Goal: Task Accomplishment & Management: Manage account settings

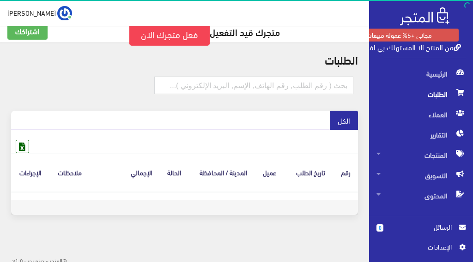
scroll to position [14, 0]
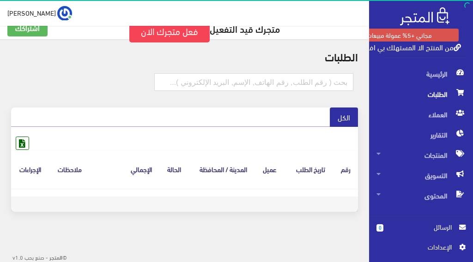
click at [245, 227] on div "الطلبات الكل" at bounding box center [184, 136] width 369 height 195
click at [96, 228] on div "الطلبات الكل" at bounding box center [184, 136] width 369 height 195
click at [170, 35] on link "فعل متجرك الان" at bounding box center [169, 31] width 80 height 24
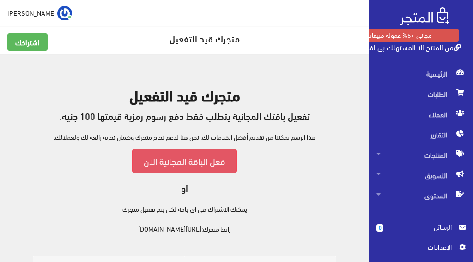
click at [180, 161] on link "فعل الباقة المجانية الان" at bounding box center [184, 161] width 105 height 24
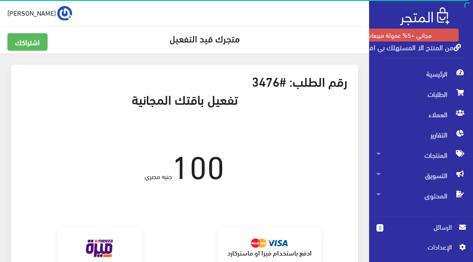
click at [269, 251] on strong "ادفع باستخدام فيزا او ماستركارد" at bounding box center [269, 253] width 84 height 10
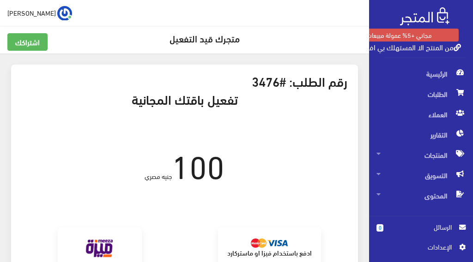
click at [110, 244] on img at bounding box center [99, 249] width 37 height 24
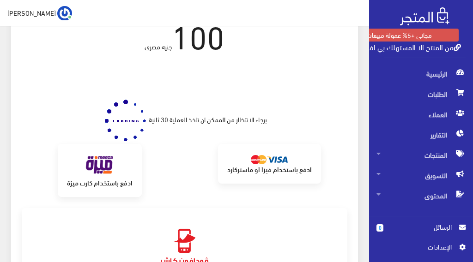
scroll to position [185, 0]
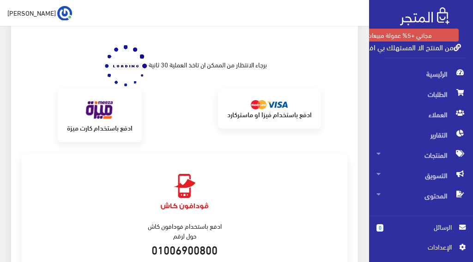
click at [183, 191] on img at bounding box center [184, 191] width 59 height 59
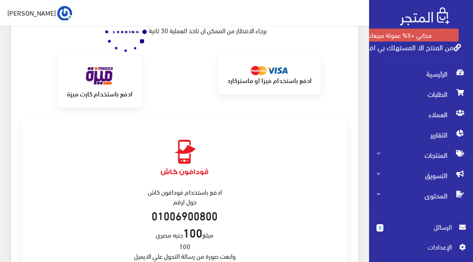
scroll to position [231, 0]
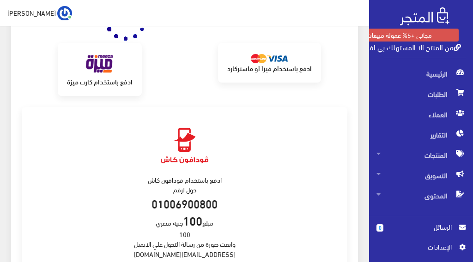
click at [184, 147] on img at bounding box center [184, 145] width 59 height 59
click at [184, 146] on img at bounding box center [184, 145] width 59 height 59
click at [108, 75] on img at bounding box center [99, 64] width 37 height 24
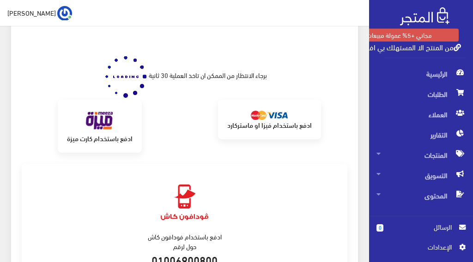
scroll to position [138, 0]
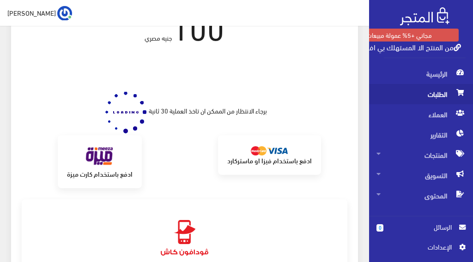
click at [449, 96] on span "الطلبات" at bounding box center [420, 94] width 89 height 20
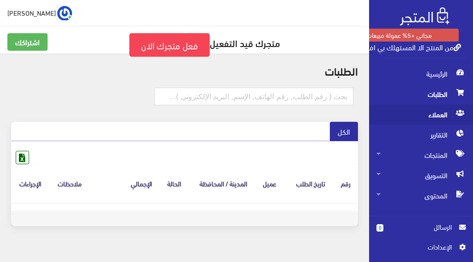
click at [441, 110] on span "العملاء" at bounding box center [420, 114] width 89 height 20
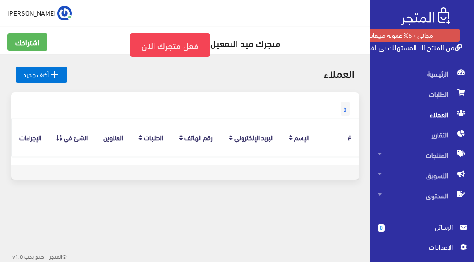
click at [26, 139] on th "الإجراءات" at bounding box center [30, 137] width 37 height 38
click at [195, 47] on link "فعل متجرك الان" at bounding box center [170, 45] width 80 height 24
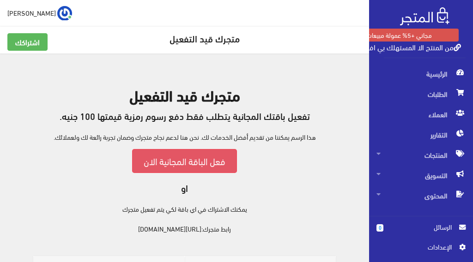
click at [194, 165] on link "فعل الباقة المجانية الان" at bounding box center [184, 161] width 105 height 24
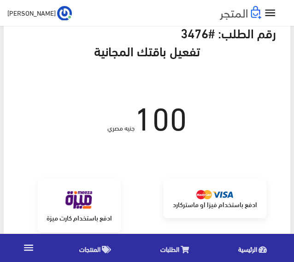
scroll to position [226, 0]
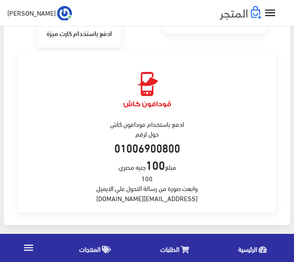
click at [168, 249] on span "الطلبات" at bounding box center [170, 249] width 19 height 12
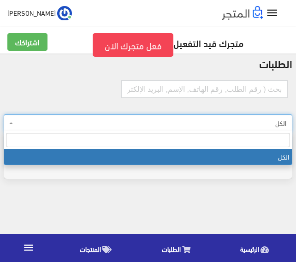
click at [268, 123] on span "الكل" at bounding box center [150, 123] width 271 height 9
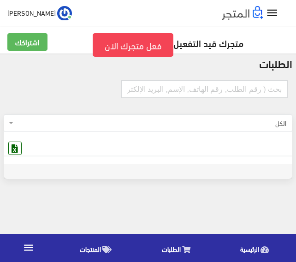
click at [255, 13] on img at bounding box center [243, 13] width 42 height 14
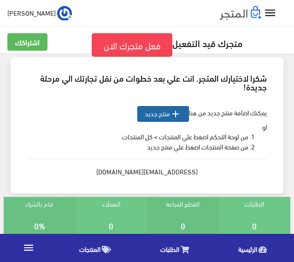
click at [176, 113] on icon "" at bounding box center [175, 113] width 11 height 11
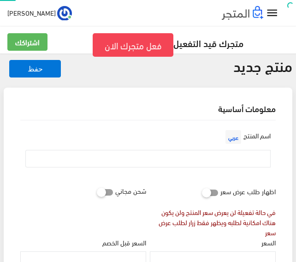
select select
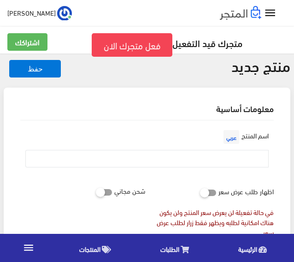
click at [200, 192] on icon at bounding box center [200, 192] width 0 height 8
click at [200, 192] on input "checkbox" at bounding box center [192, 190] width 17 height 9
checkbox input "true"
click at [96, 193] on icon at bounding box center [96, 192] width 0 height 8
click at [96, 193] on input "checkbox" at bounding box center [87, 190] width 17 height 9
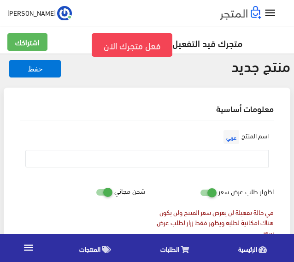
click at [96, 192] on icon at bounding box center [96, 192] width 0 height 8
click at [96, 192] on input "checkbox" at bounding box center [87, 190] width 17 height 9
click at [231, 137] on span "عربي" at bounding box center [232, 137] width 16 height 14
click at [203, 133] on div "اسم المنتج عربي" at bounding box center [146, 151] width 257 height 47
click at [96, 192] on icon at bounding box center [96, 192] width 0 height 8
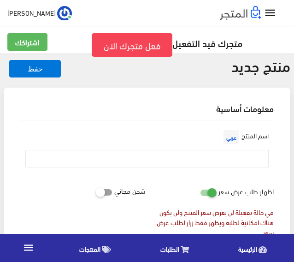
click at [96, 192] on input "checkbox" at bounding box center [87, 190] width 17 height 9
checkbox input "true"
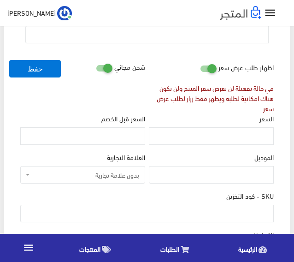
scroll to position [138, 0]
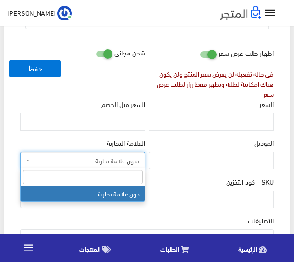
click at [28, 160] on b at bounding box center [28, 161] width 4 height 2
click at [168, 218] on div "التصنيفات جميع المنتجات" at bounding box center [147, 230] width 254 height 31
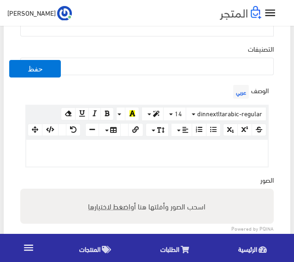
scroll to position [323, 0]
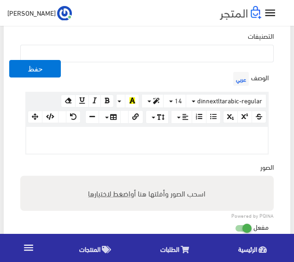
click at [189, 190] on label "اسحب الصور وأفلتها هنا أو اضغط لاختيارها" at bounding box center [146, 193] width 125 height 18
click at [189, 179] on input "اسحب الصور وأفلتها هنا أو اضغط لاختيارها" at bounding box center [147, 177] width 254 height 3
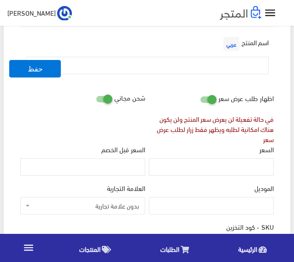
scroll to position [0, 0]
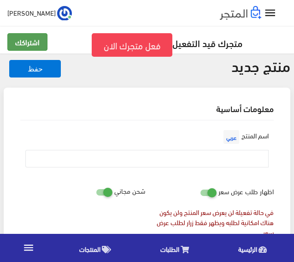
click at [35, 43] on link "اشتراكك" at bounding box center [27, 42] width 40 height 18
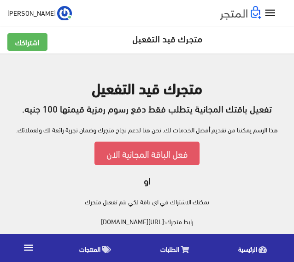
click at [134, 156] on link "فعل الباقة المجانية الان" at bounding box center [147, 154] width 105 height 24
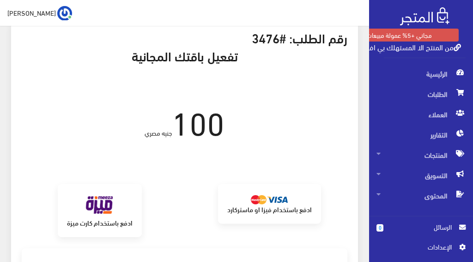
scroll to position [32, 0]
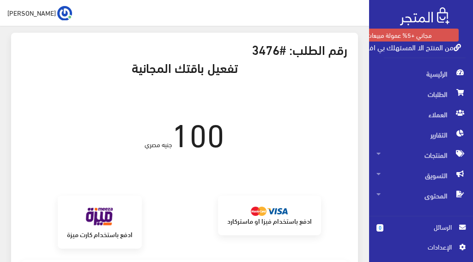
click at [57, 14] on img at bounding box center [64, 13] width 15 height 15
click at [30, 31] on link "اشتراكي" at bounding box center [35, 31] width 73 height 12
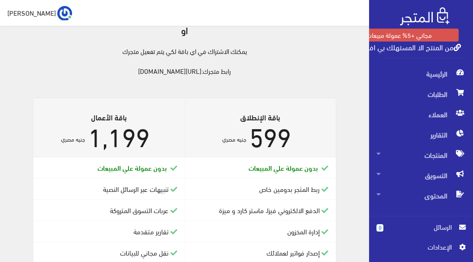
scroll to position [185, 0]
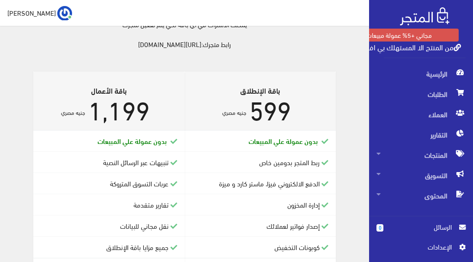
click at [324, 184] on icon at bounding box center [324, 184] width 7 height 7
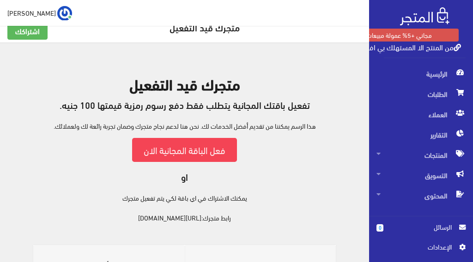
scroll to position [0, 0]
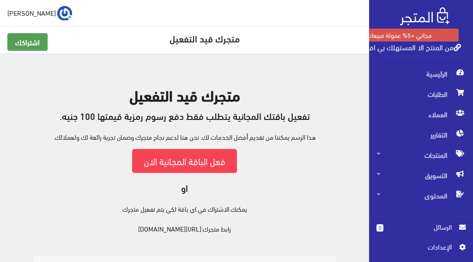
click at [23, 41] on link "اشتراكك" at bounding box center [27, 42] width 40 height 18
click at [268, 160] on div "متجرك قيد التفعيل تفعيل باقتك المجانية يتطلب فقط دفع رسوم رمزية قيمتها 100 جنيه…" at bounding box center [184, 160] width 347 height 147
